Goal: Transaction & Acquisition: Purchase product/service

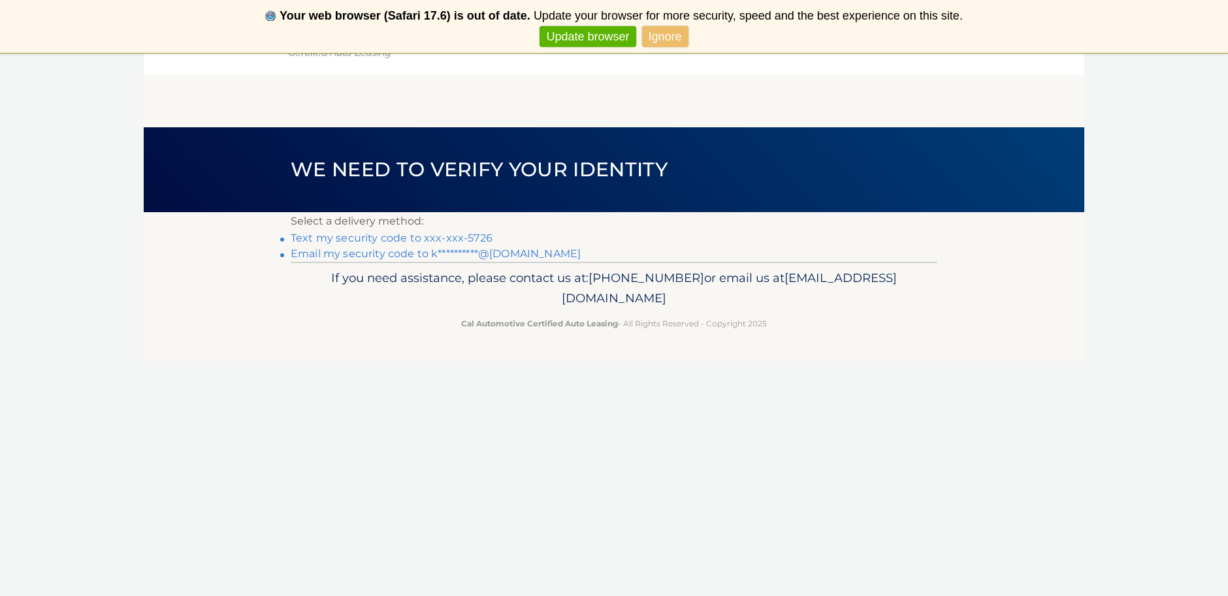
click at [476, 235] on link "Text my security code to xxx-xxx-5726" at bounding box center [392, 238] width 202 height 12
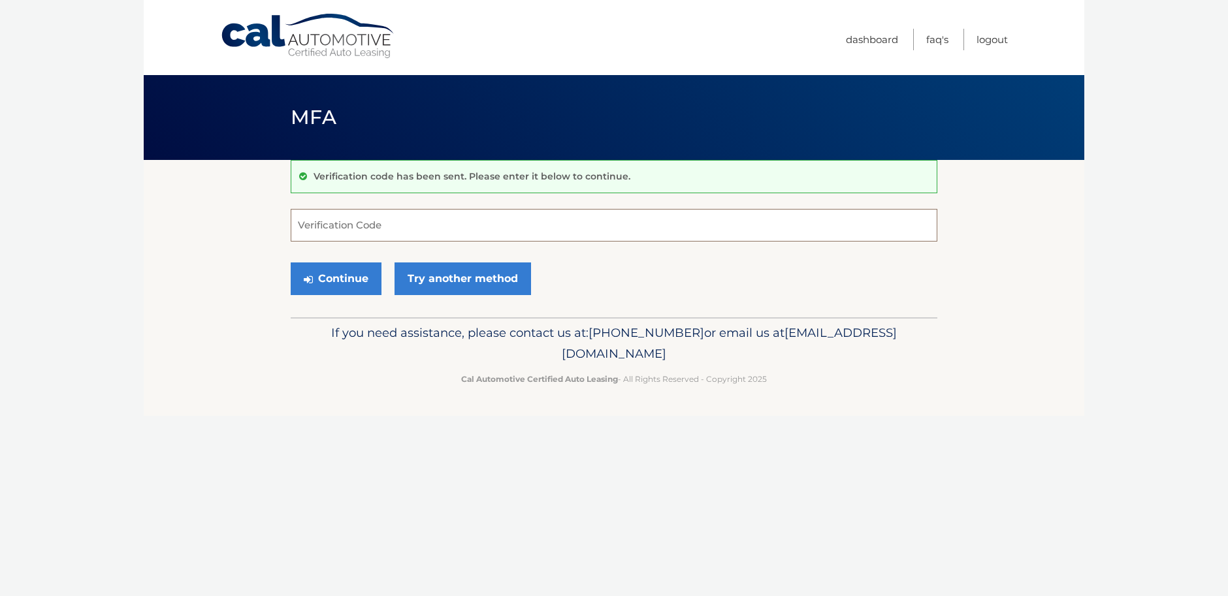
click at [402, 221] on input "Verification Code" at bounding box center [614, 225] width 646 height 33
type input "788303"
click at [336, 278] on button "Continue" at bounding box center [336, 279] width 91 height 33
click at [358, 286] on button "Continue" at bounding box center [336, 279] width 91 height 33
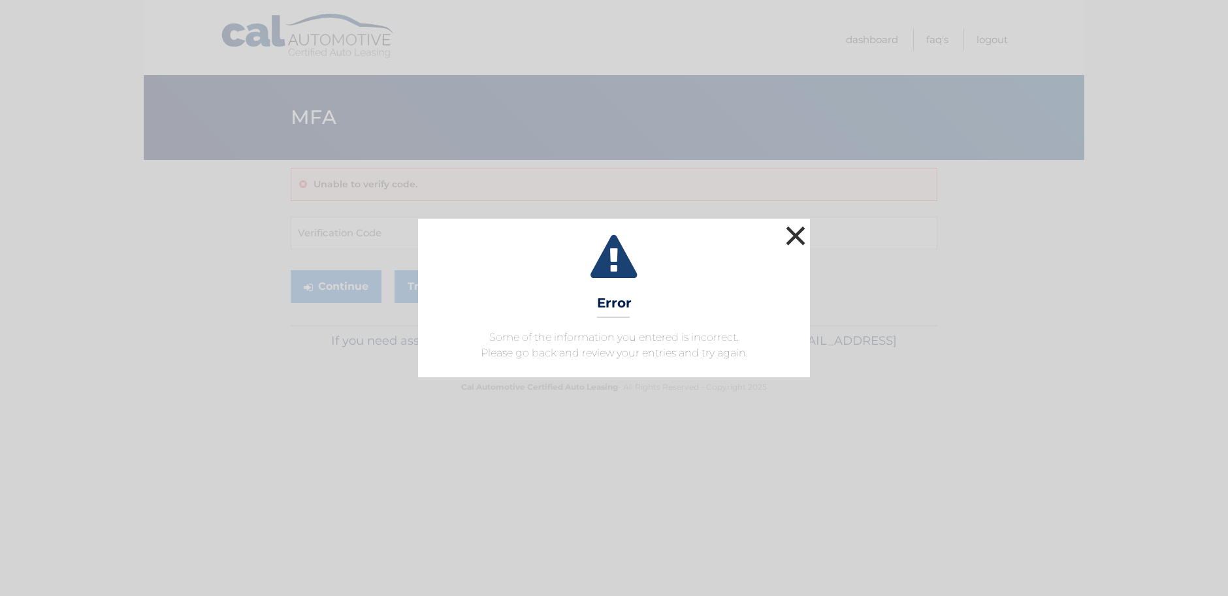
click at [794, 232] on button "×" at bounding box center [795, 236] width 26 height 26
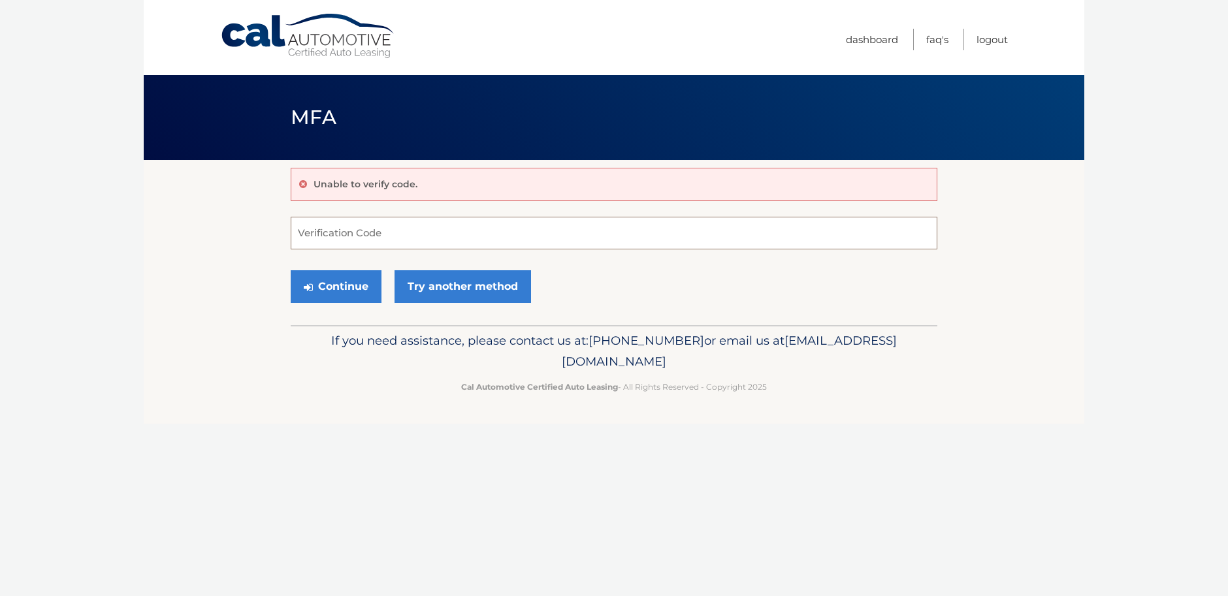
click at [372, 239] on input "Verification Code" at bounding box center [614, 233] width 646 height 33
type input "788303"
click at [336, 286] on button "Continue" at bounding box center [336, 286] width 91 height 33
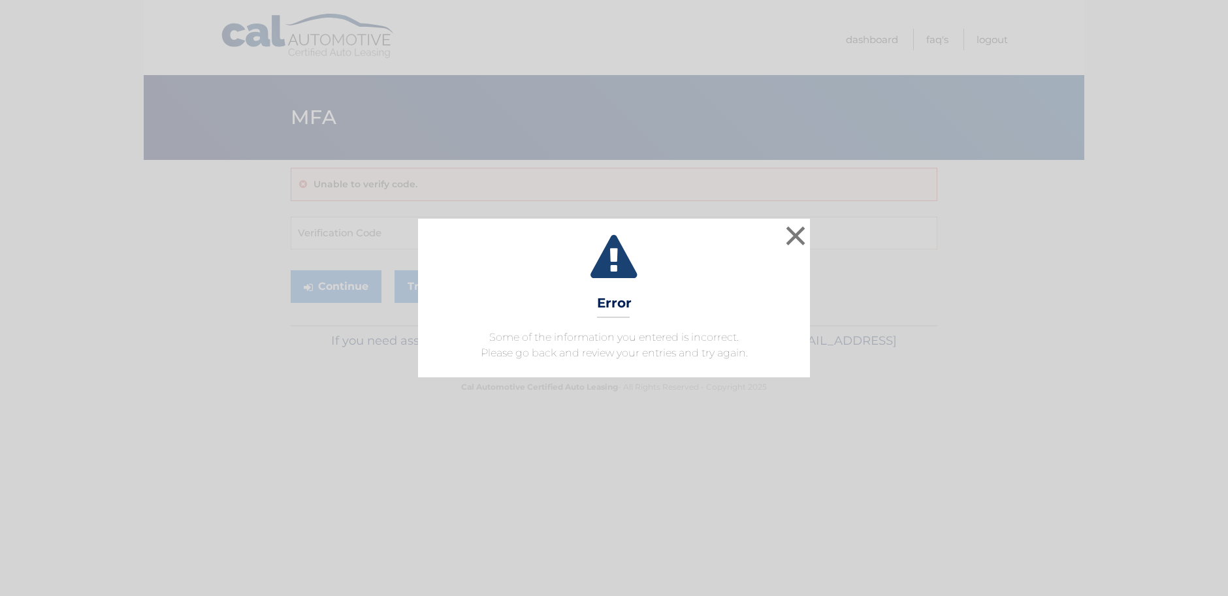
click at [795, 234] on button "×" at bounding box center [795, 236] width 26 height 26
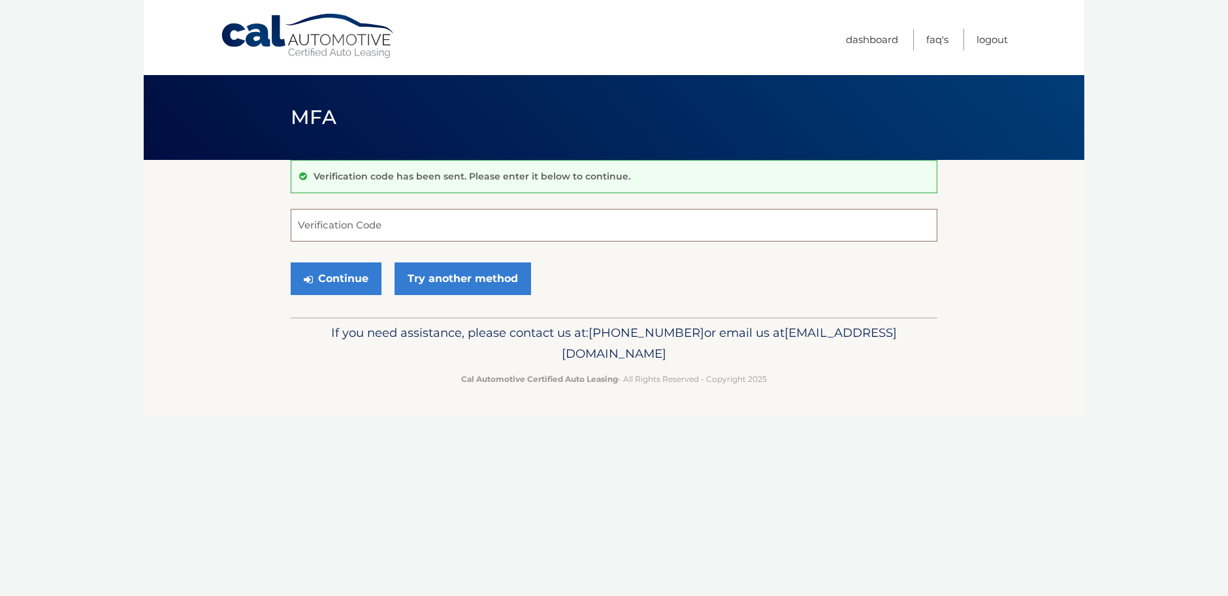
click at [370, 216] on input "Verification Code" at bounding box center [614, 225] width 646 height 33
type input "788303"
click at [336, 278] on button "Continue" at bounding box center [336, 279] width 91 height 33
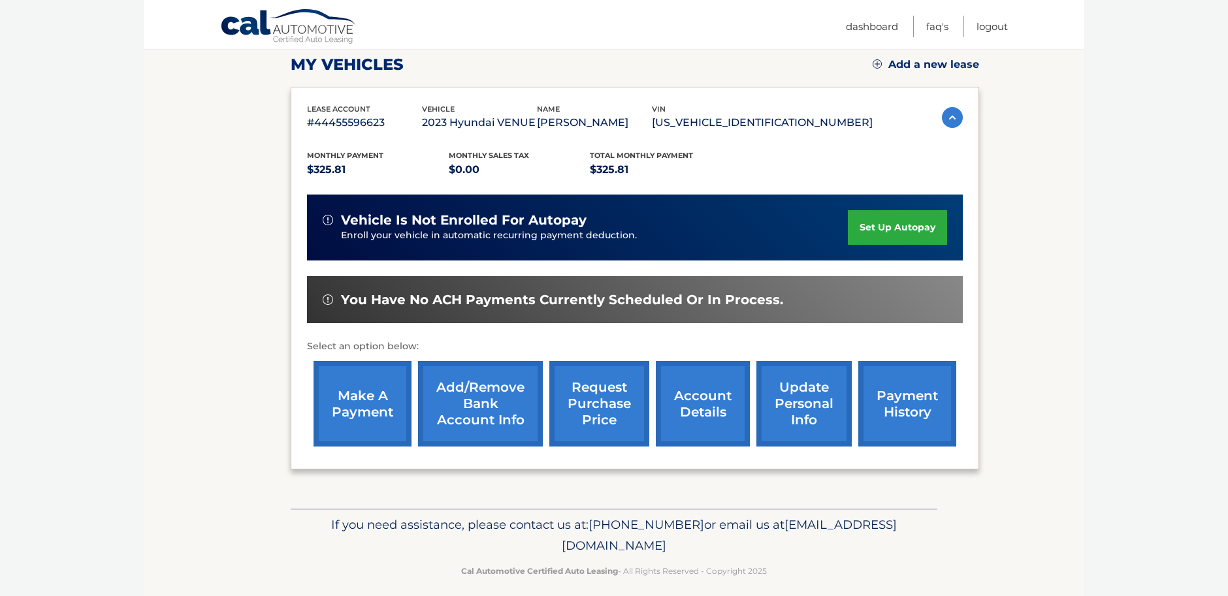
scroll to position [185, 0]
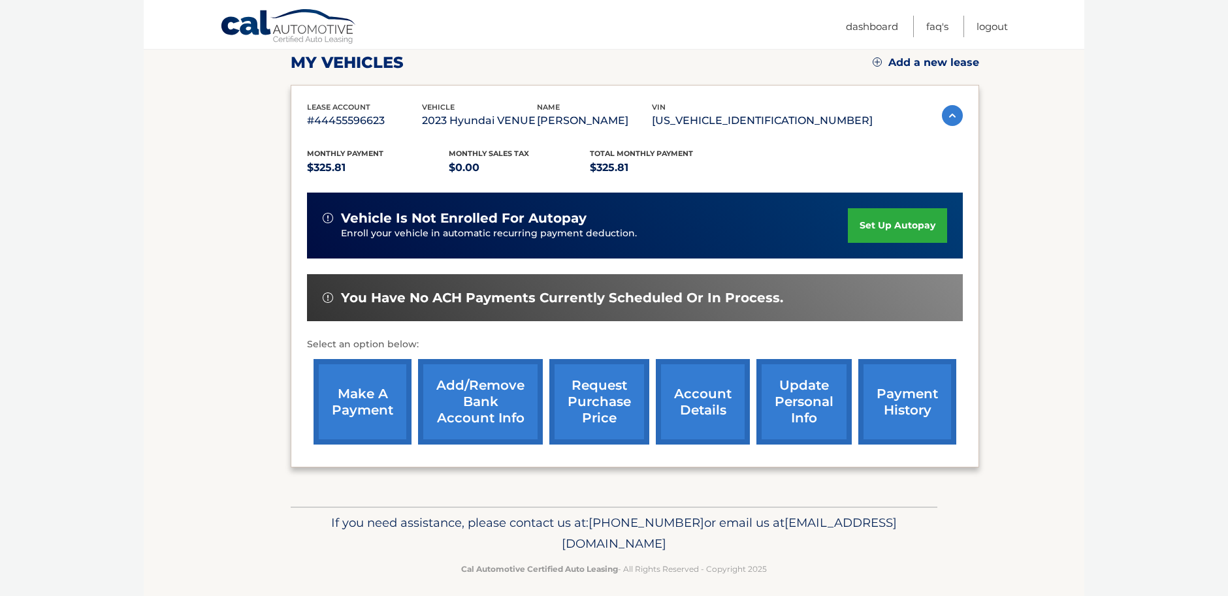
click at [343, 419] on link "make a payment" at bounding box center [362, 402] width 98 height 86
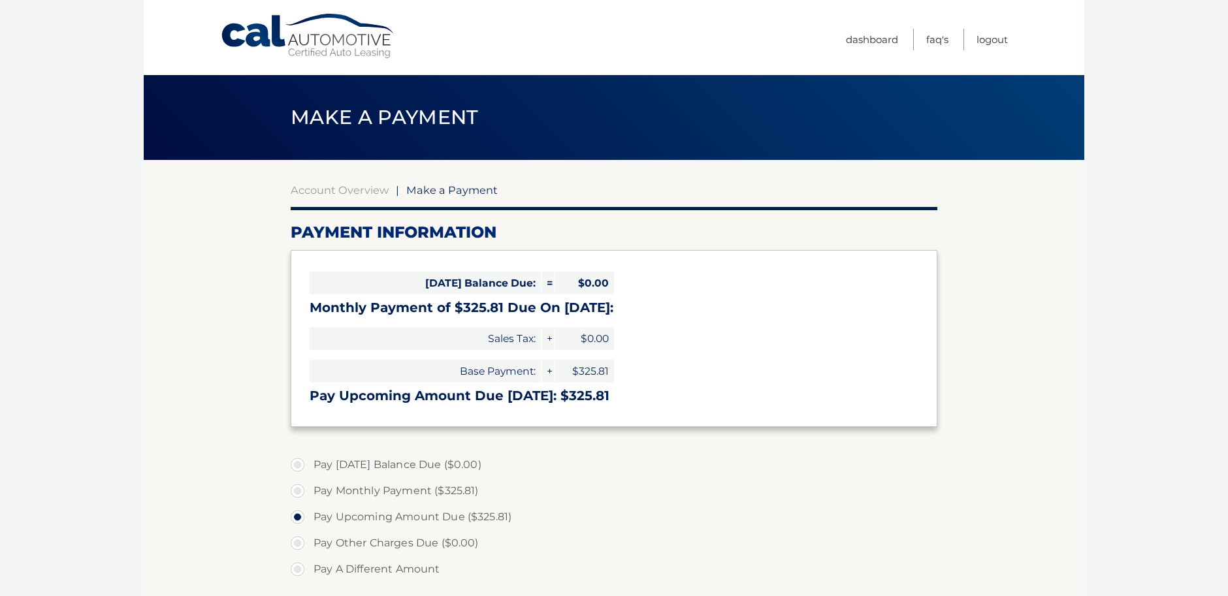
select select "M2ZlMTQ4MGMtNGZlYS00MDkyLTljMTQtZmY2YTc4ZWRiNTQ1"
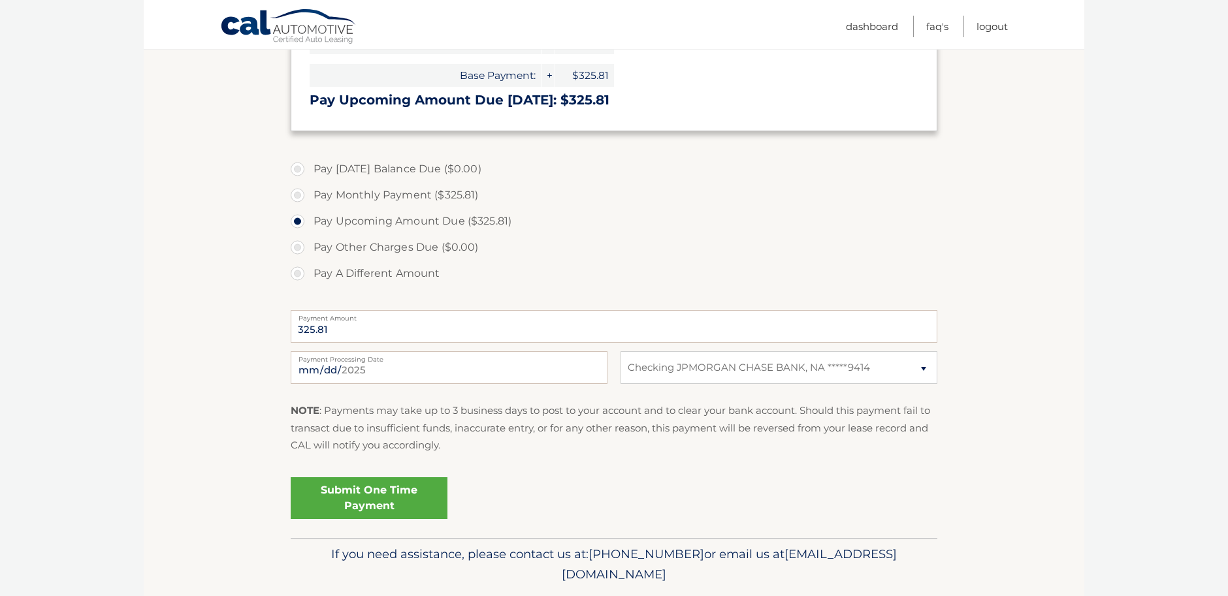
scroll to position [304, 0]
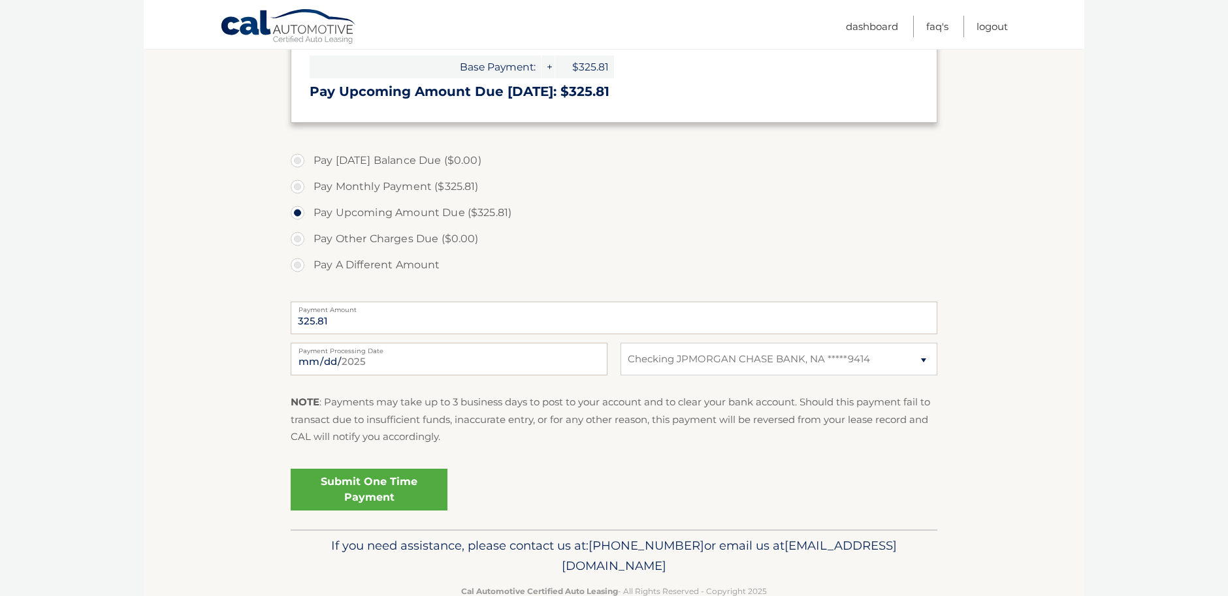
click at [394, 490] on link "Submit One Time Payment" at bounding box center [369, 490] width 157 height 42
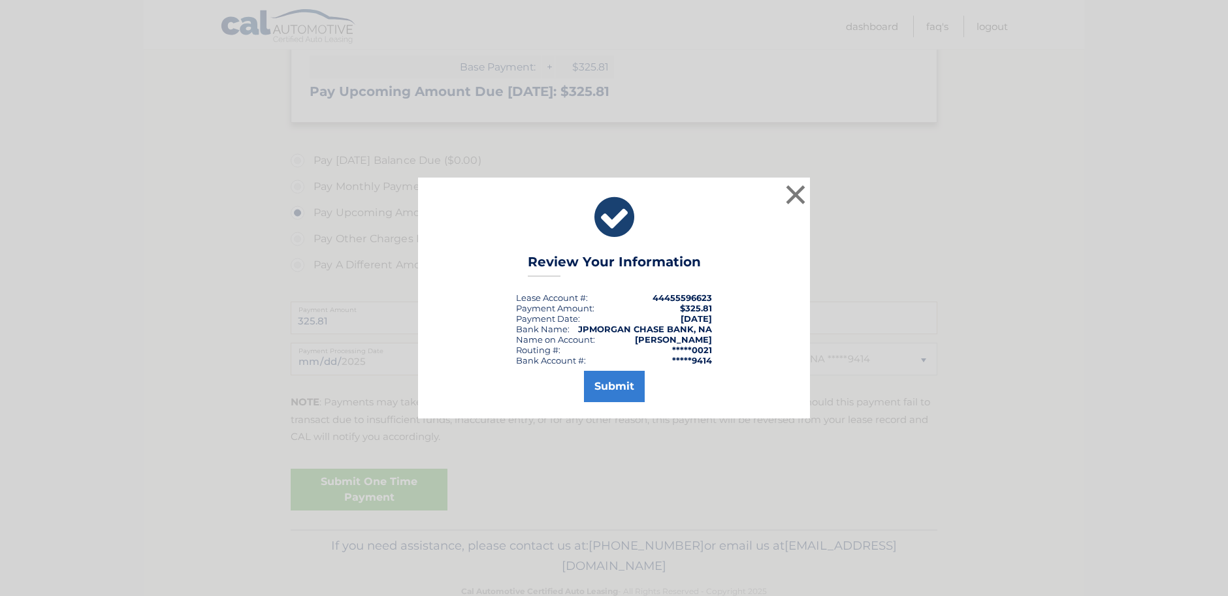
click at [620, 387] on button "Submit" at bounding box center [614, 386] width 61 height 31
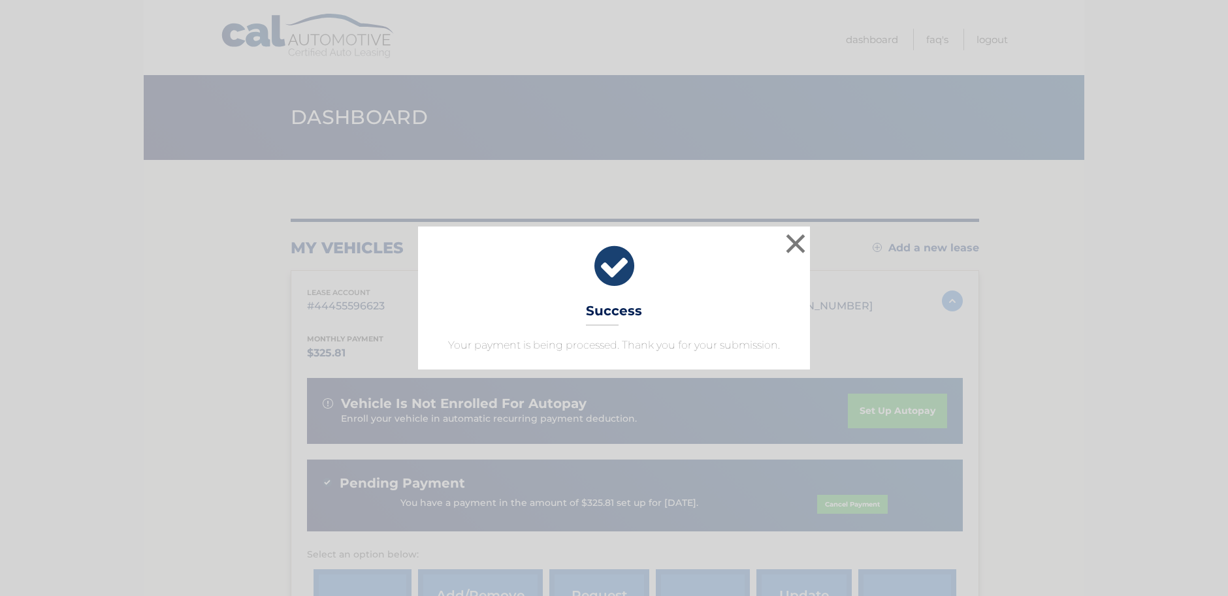
drag, startPoint x: 799, startPoint y: 244, endPoint x: 794, endPoint y: 260, distance: 16.3
click at [799, 244] on button "×" at bounding box center [795, 244] width 26 height 26
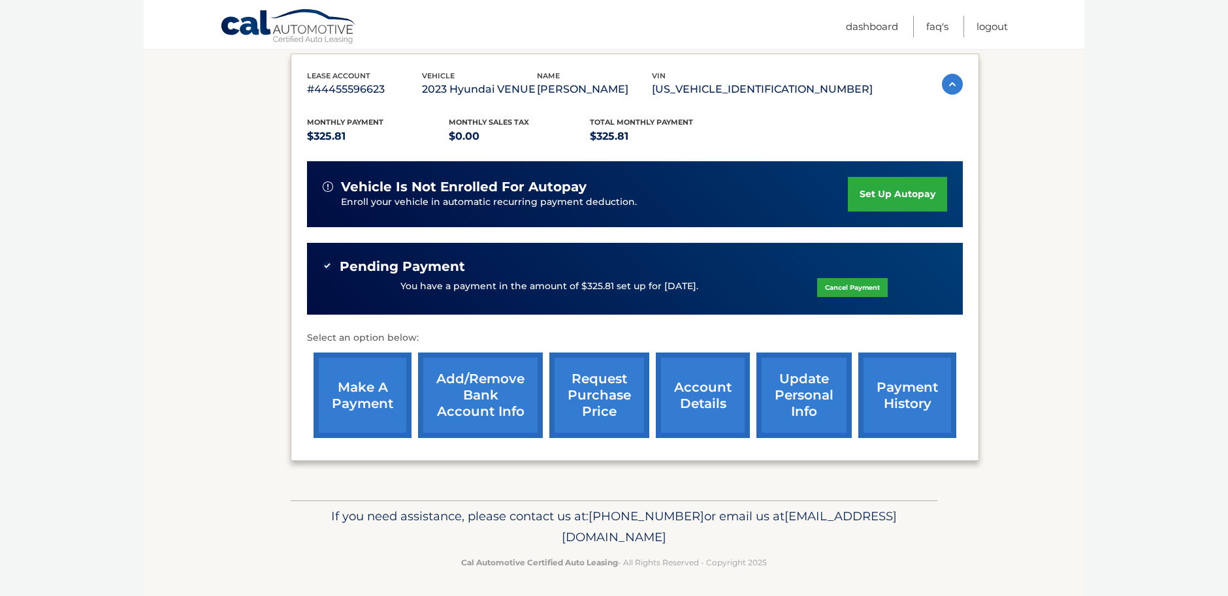
scroll to position [216, 0]
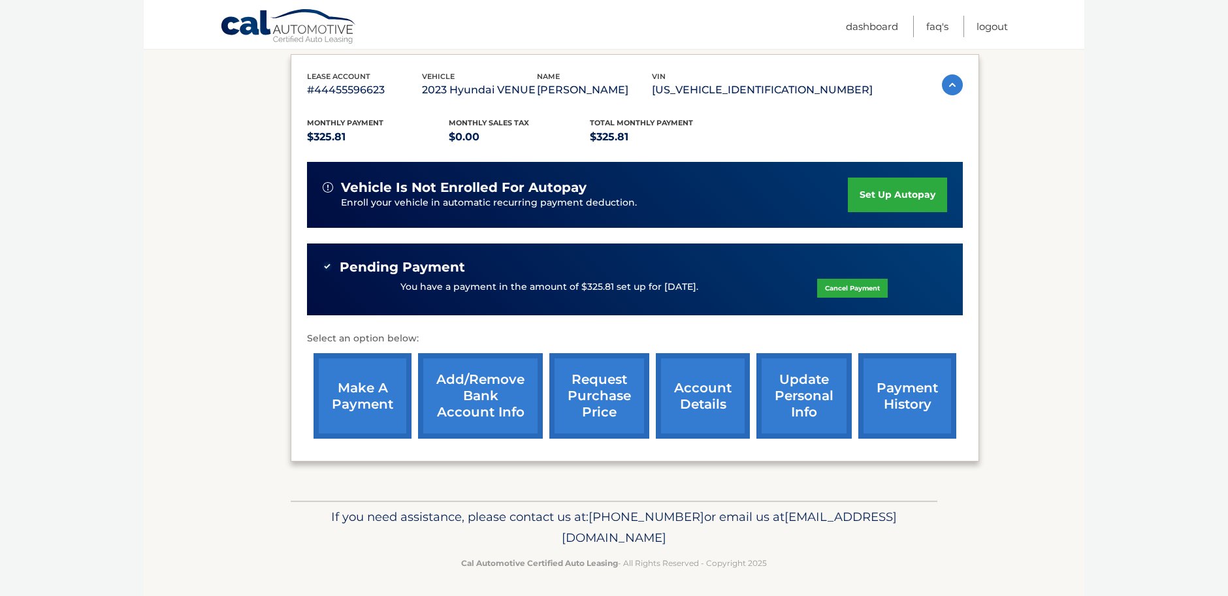
click at [916, 374] on link "payment history" at bounding box center [907, 396] width 98 height 86
